Goal: Navigation & Orientation: Go to known website

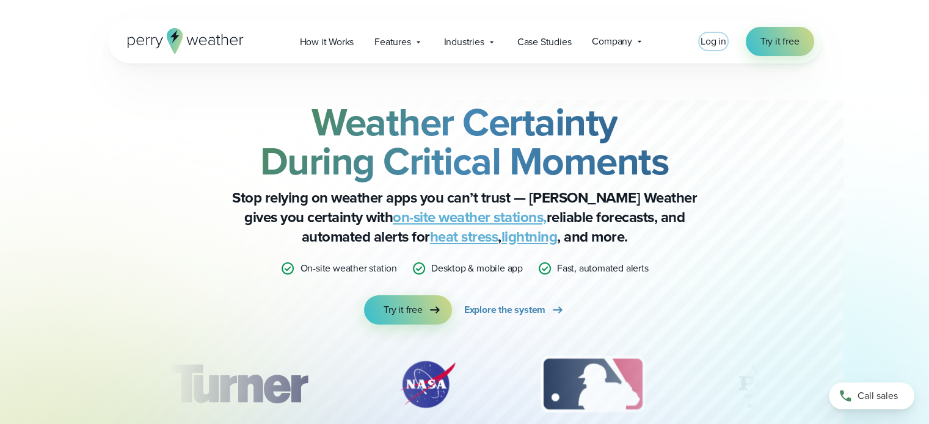
click at [707, 41] on span "Log in" at bounding box center [713, 41] width 26 height 14
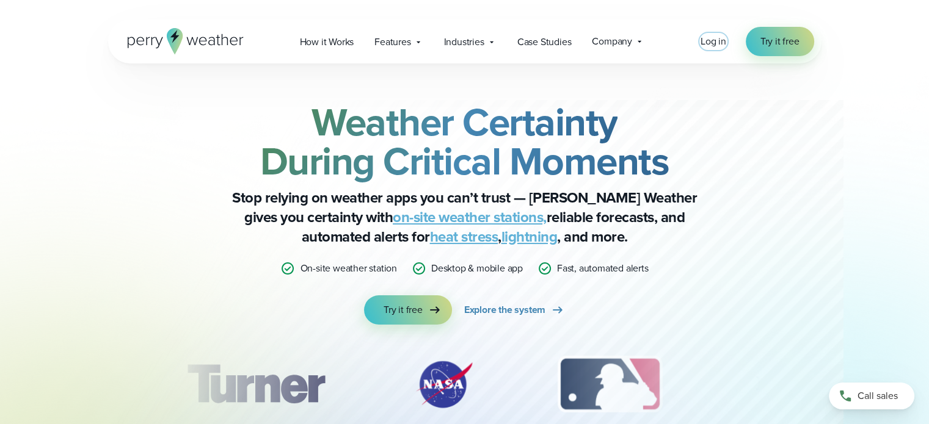
click at [711, 38] on span "Log in" at bounding box center [713, 41] width 26 height 14
